Goal: Information Seeking & Learning: Learn about a topic

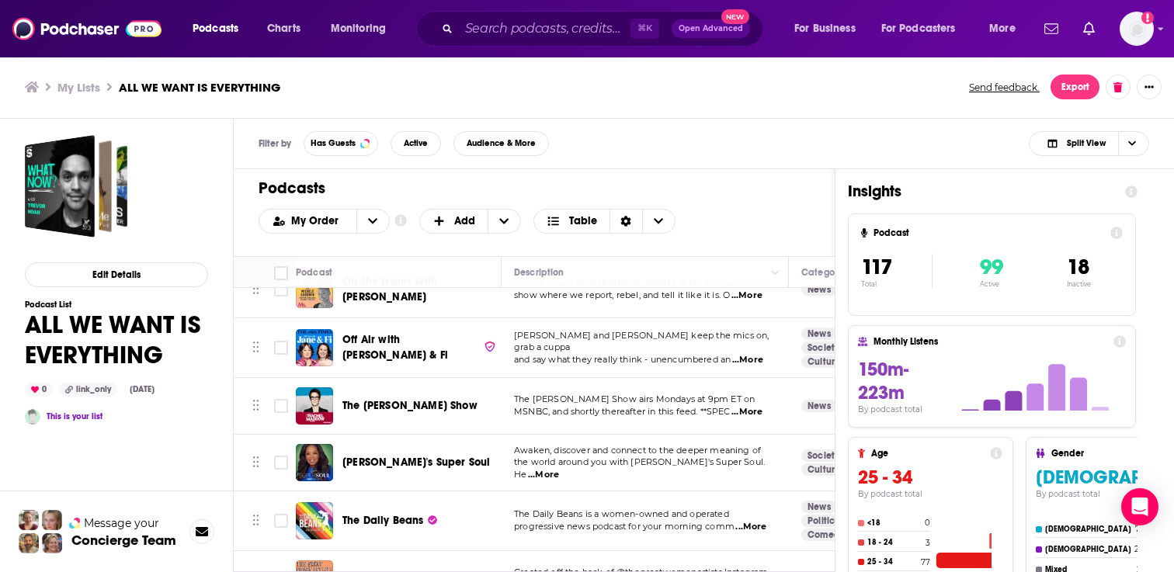
scroll to position [3658, 0]
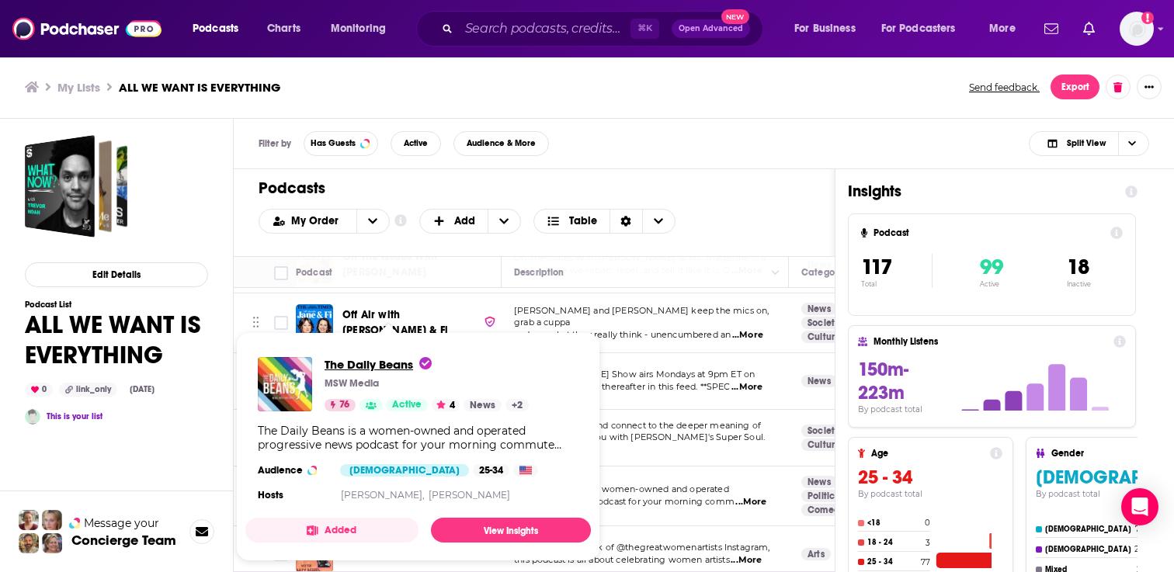
click at [382, 367] on span "The Daily Beans" at bounding box center [377, 364] width 107 height 15
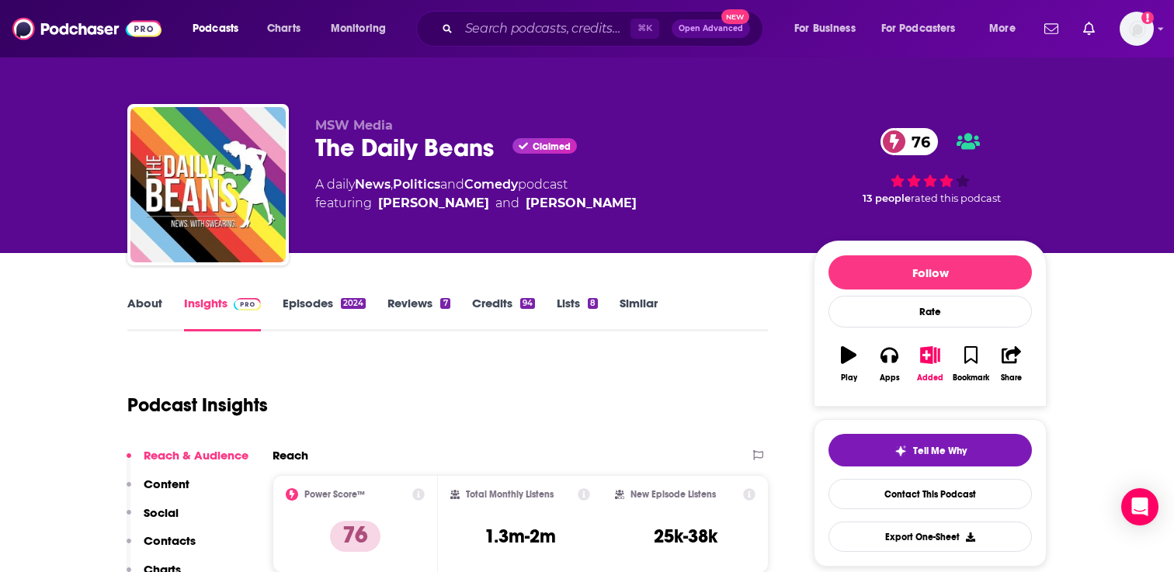
click at [144, 314] on link "About" at bounding box center [144, 314] width 35 height 36
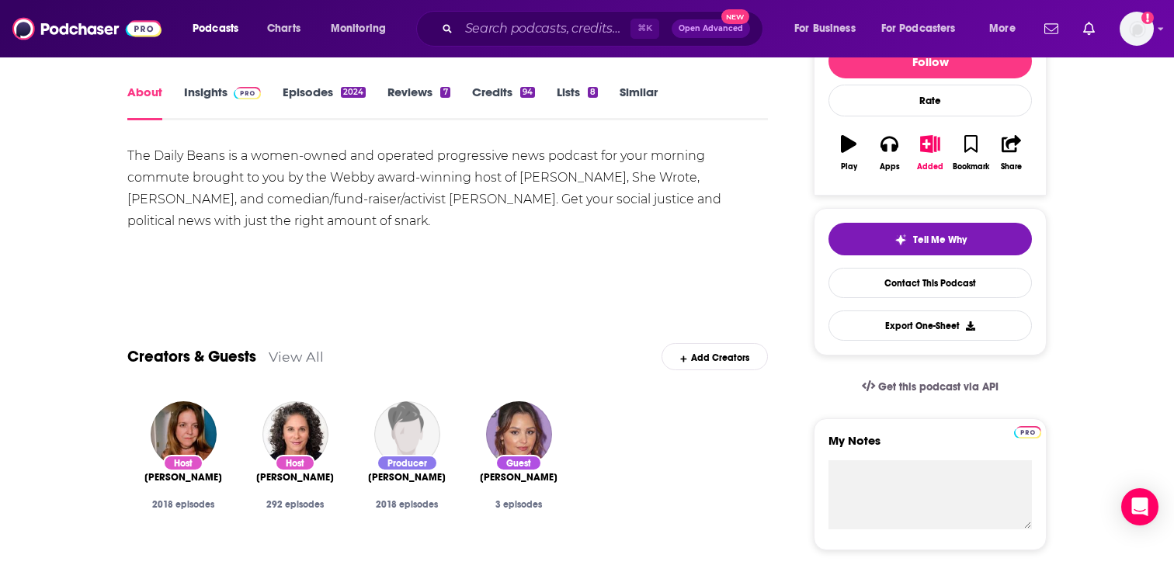
scroll to position [165, 0]
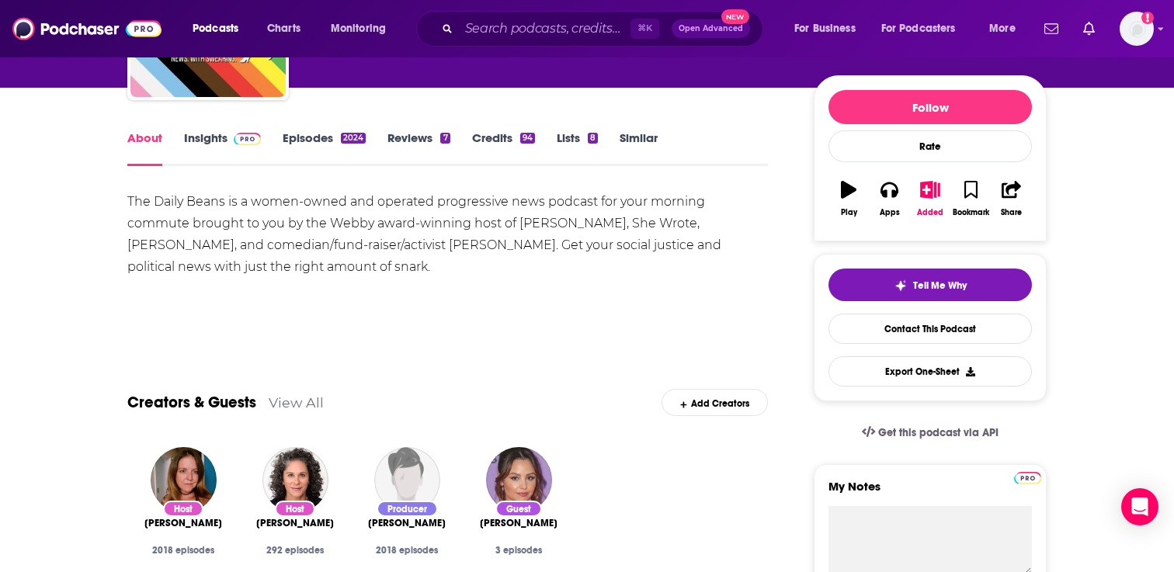
click at [299, 140] on link "Episodes 2024" at bounding box center [324, 148] width 83 height 36
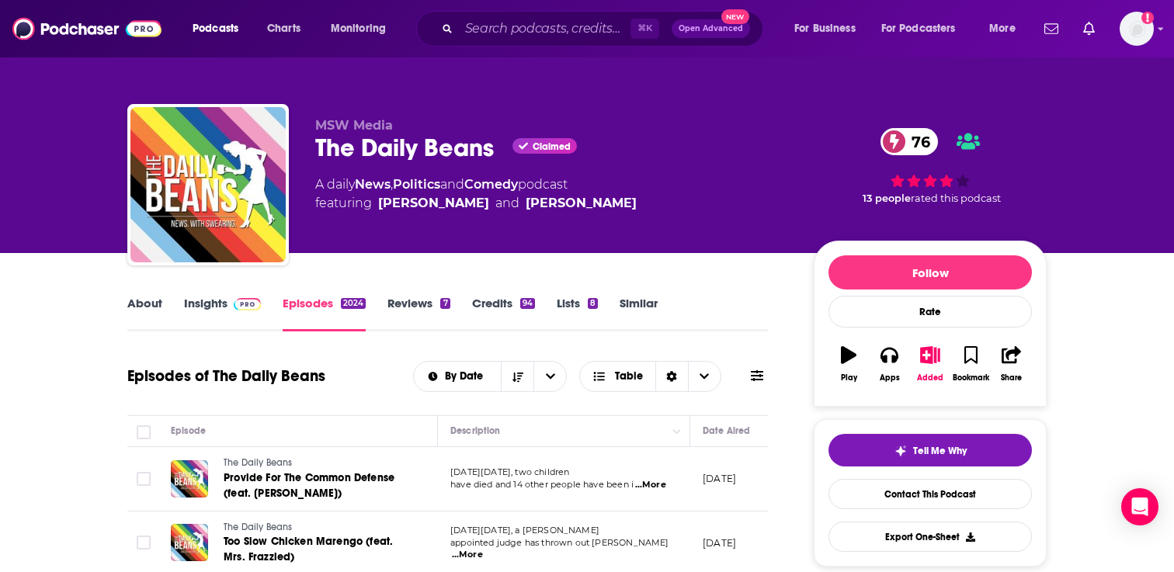
click at [399, 317] on link "Reviews 7" at bounding box center [418, 314] width 62 height 36
